Goal: Navigation & Orientation: Find specific page/section

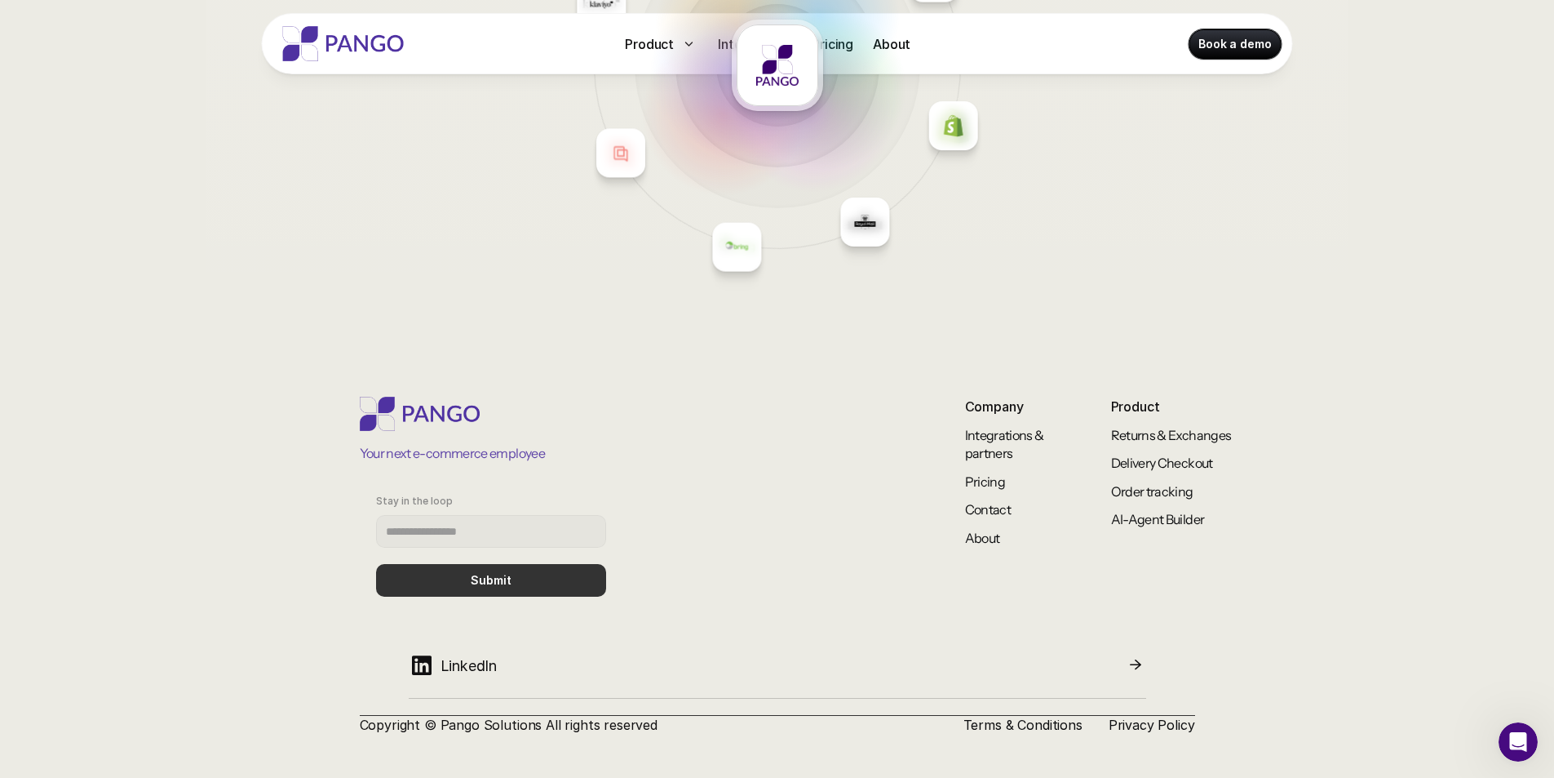
scroll to position [7065, 0]
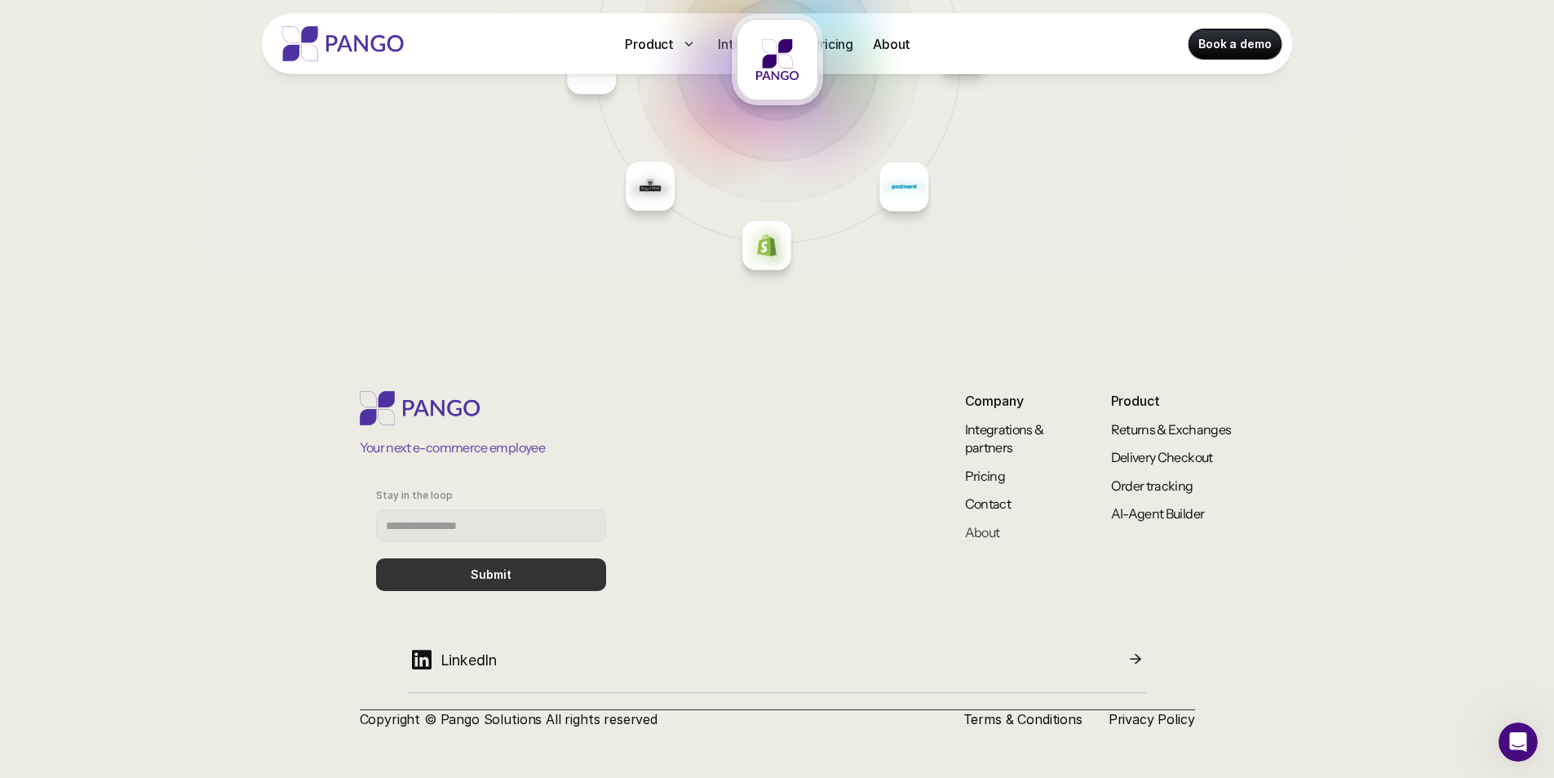
click at [984, 530] on link "About" at bounding box center [982, 532] width 35 height 16
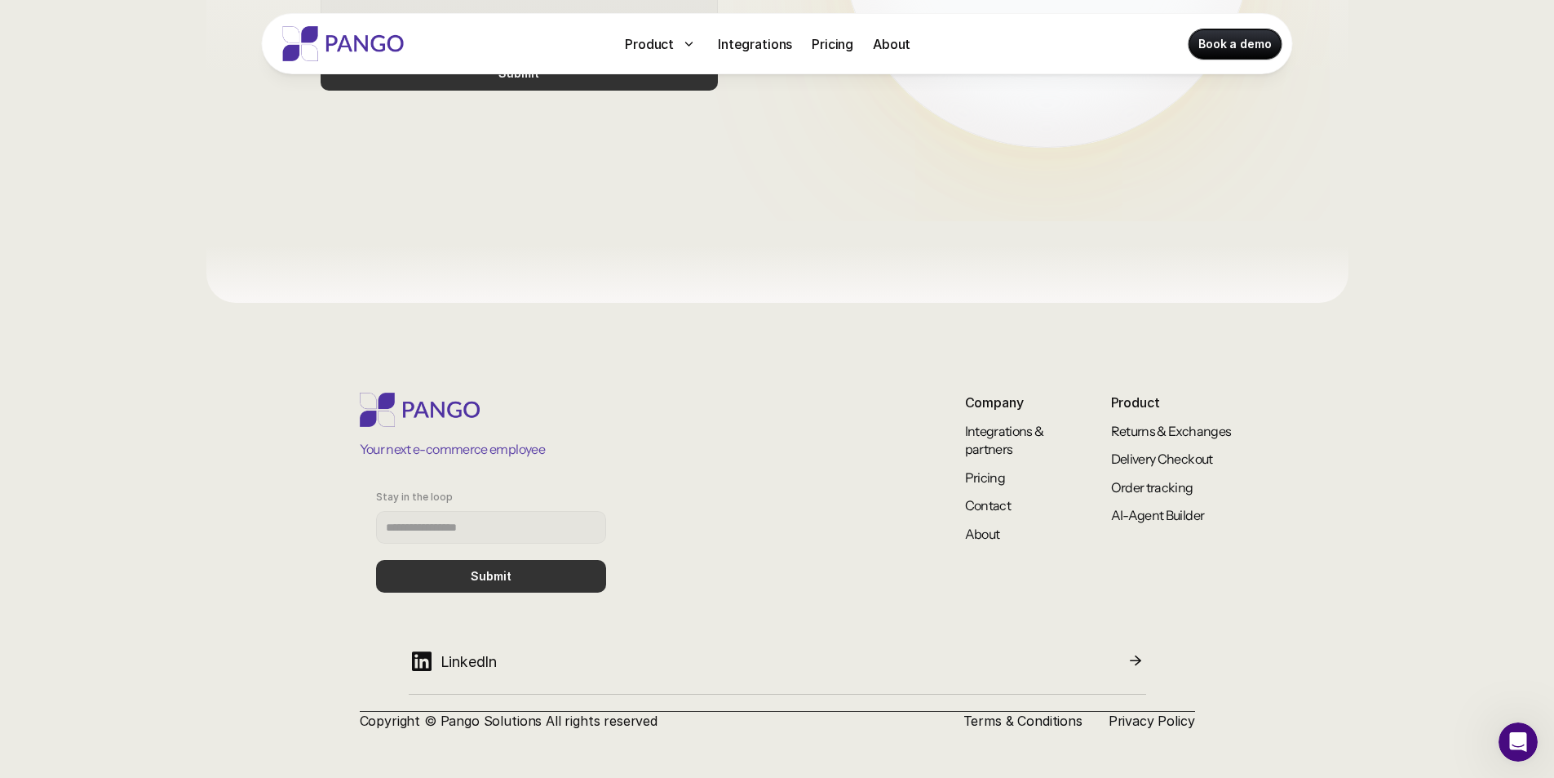
scroll to position [1332, 0]
click at [1150, 482] on link "Order tracking" at bounding box center [1152, 485] width 82 height 16
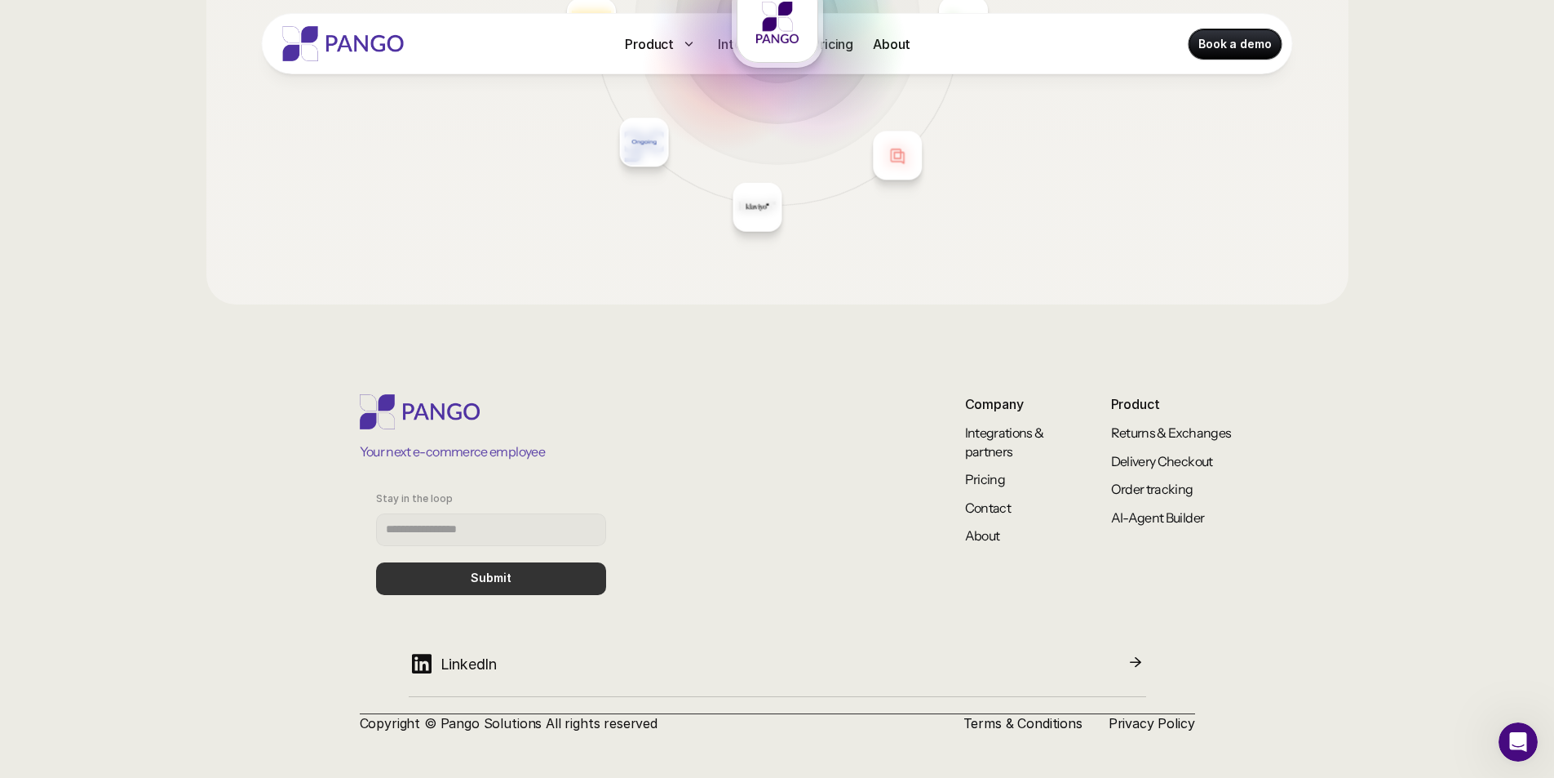
scroll to position [2328, 0]
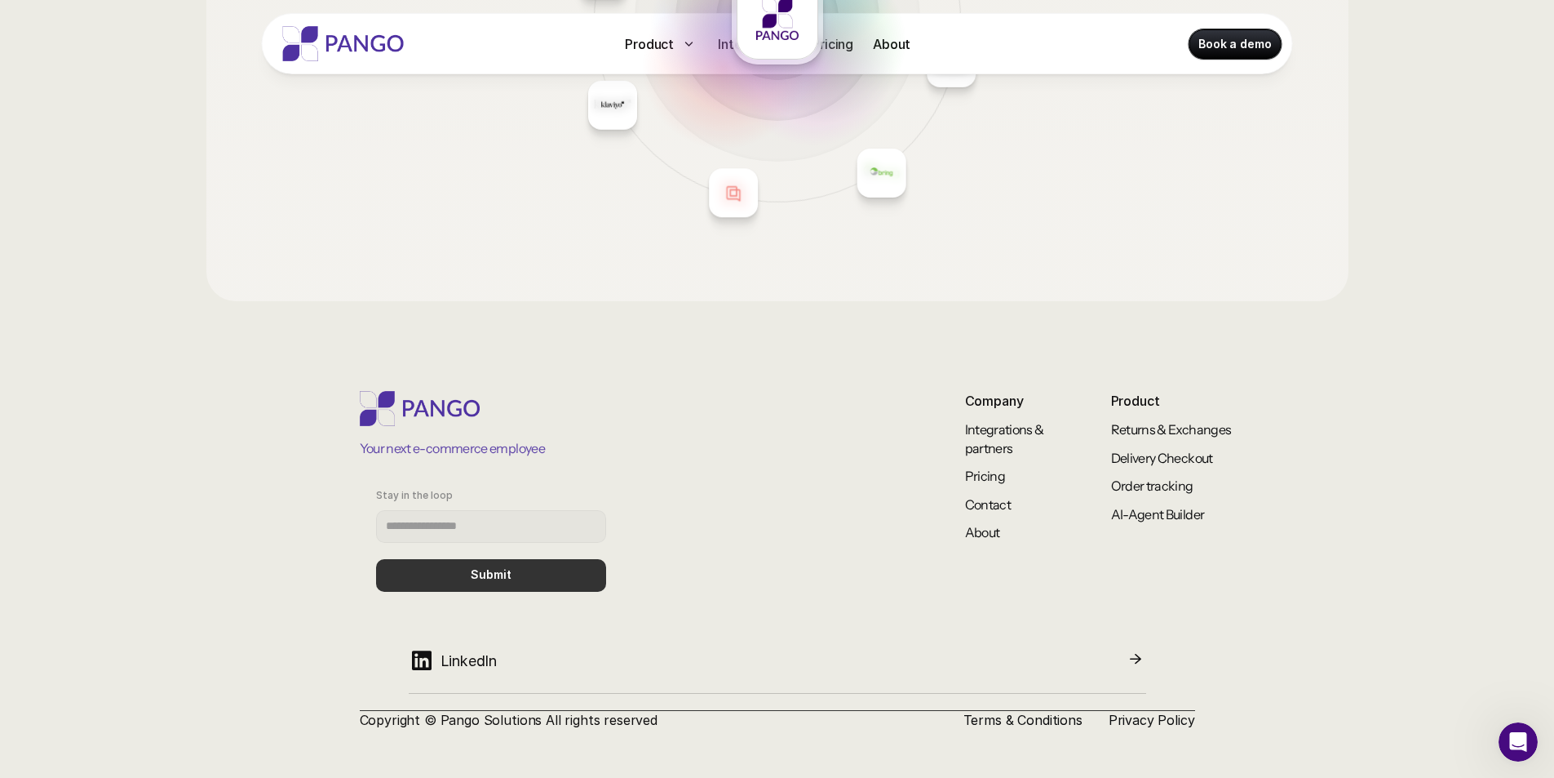
click at [361, 36] on img at bounding box center [343, 43] width 131 height 35
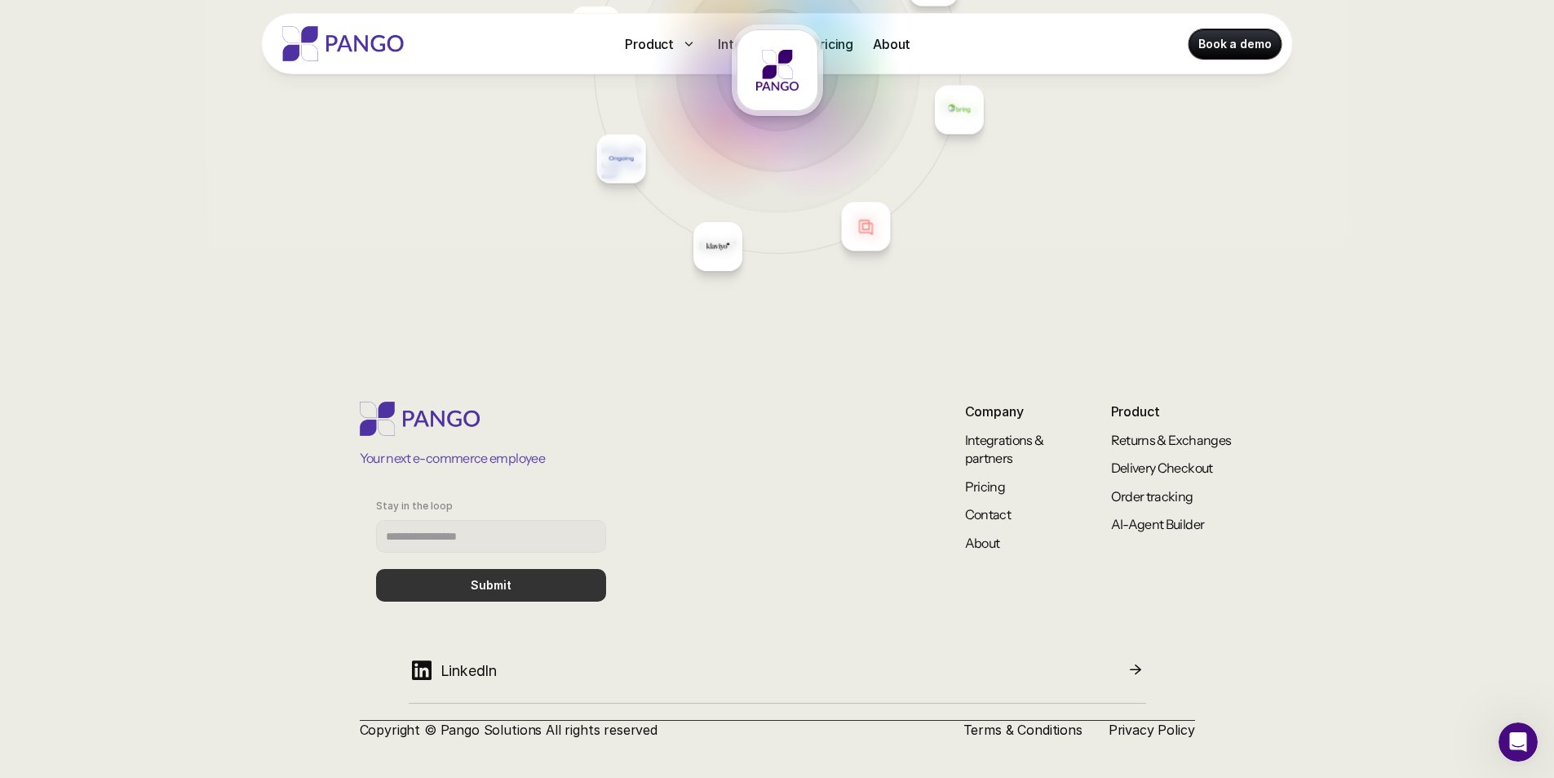
scroll to position [7065, 0]
